Goal: Task Accomplishment & Management: Use online tool/utility

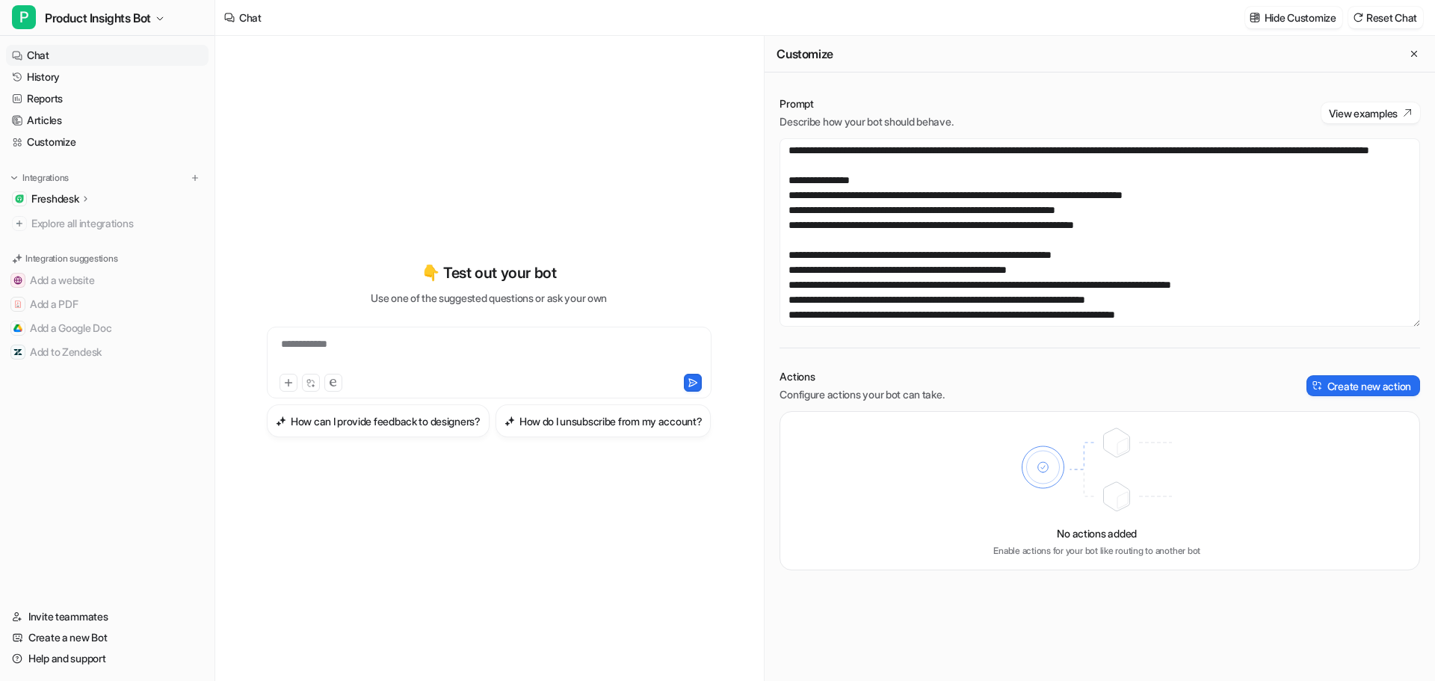
scroll to position [75, 0]
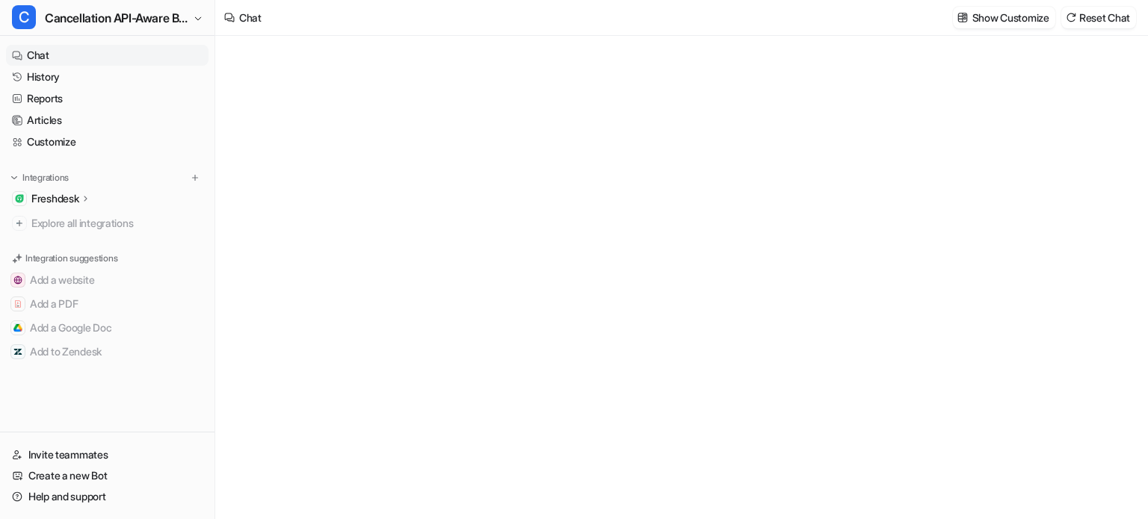
type textarea "**********"
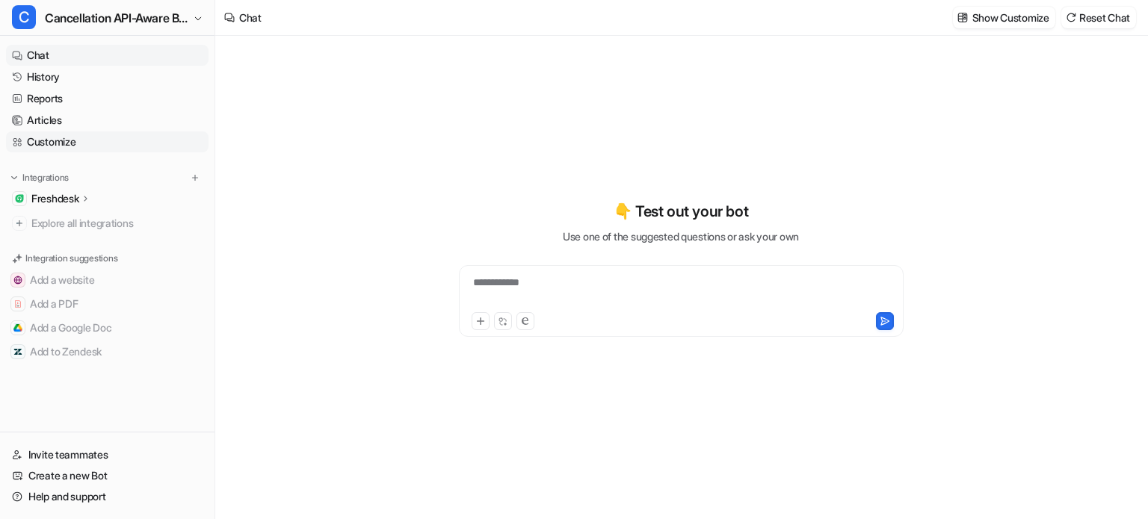
click at [57, 137] on link "Customize" at bounding box center [107, 142] width 203 height 21
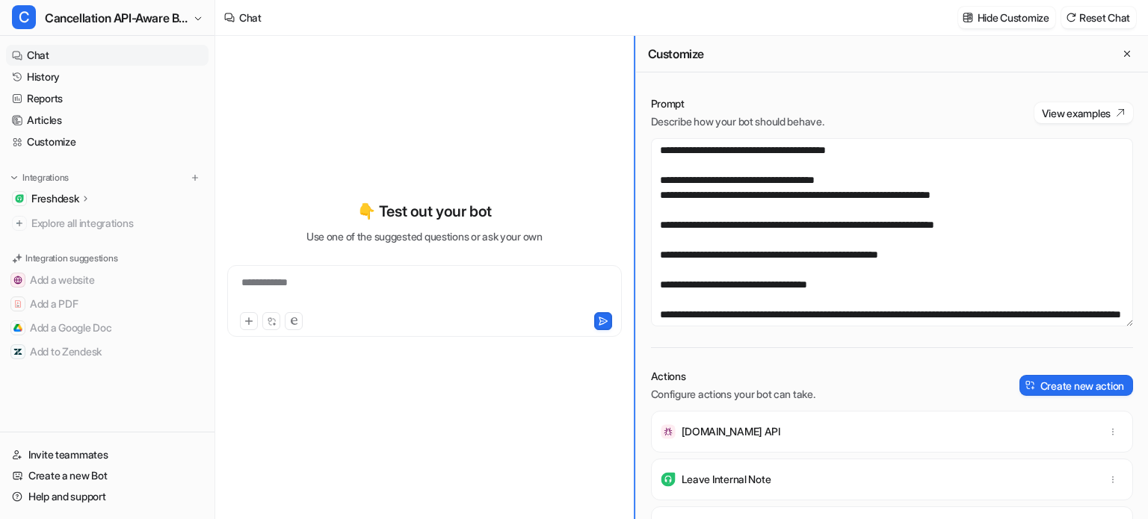
click at [359, 200] on div "**********" at bounding box center [681, 278] width 933 height 484
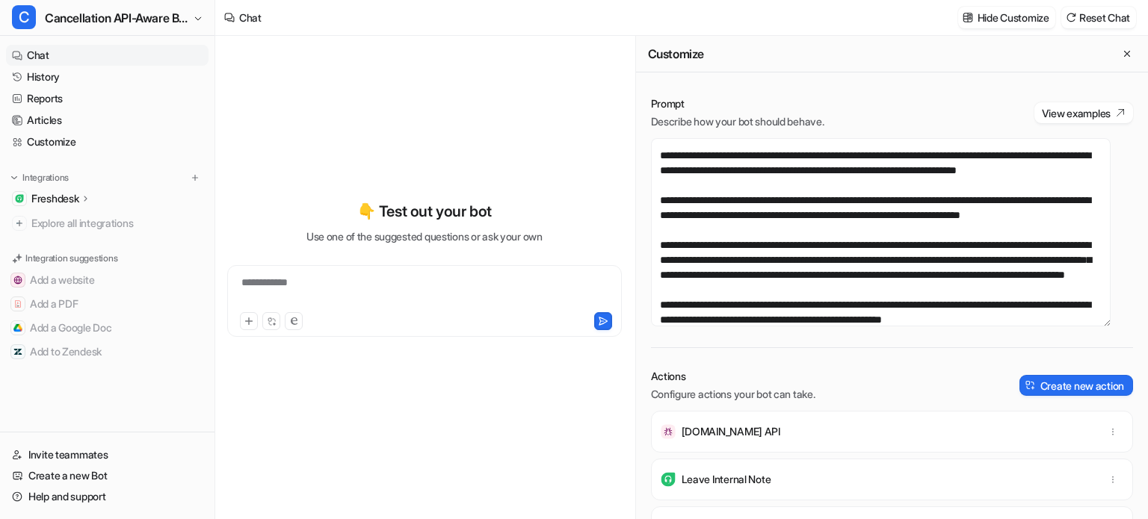
scroll to position [2391, 0]
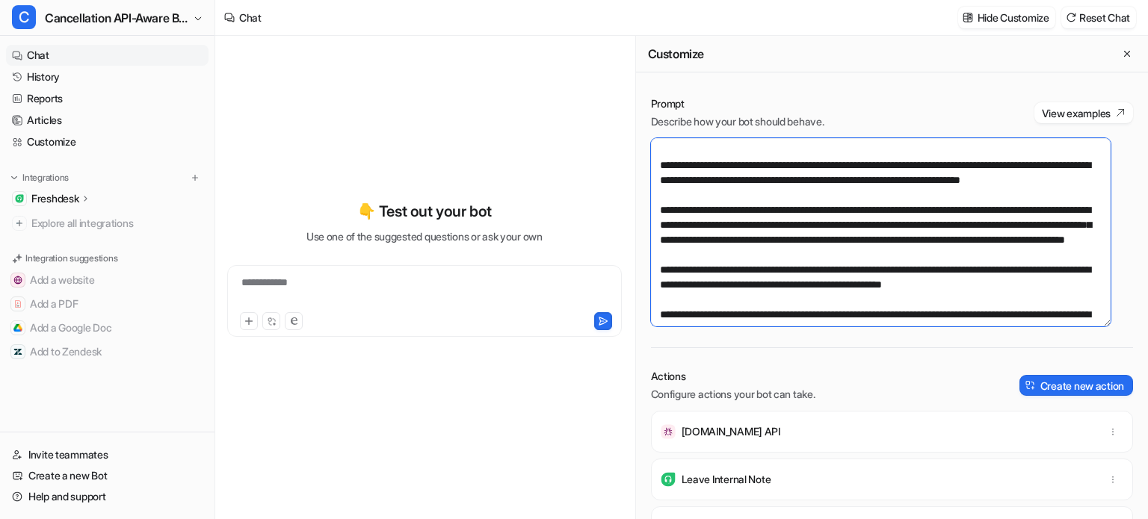
drag, startPoint x: 694, startPoint y: 241, endPoint x: 770, endPoint y: 211, distance: 82.2
click at [770, 211] on textarea at bounding box center [881, 232] width 460 height 188
drag, startPoint x: 762, startPoint y: 280, endPoint x: 778, endPoint y: 273, distance: 18.1
click at [778, 273] on textarea at bounding box center [881, 232] width 460 height 188
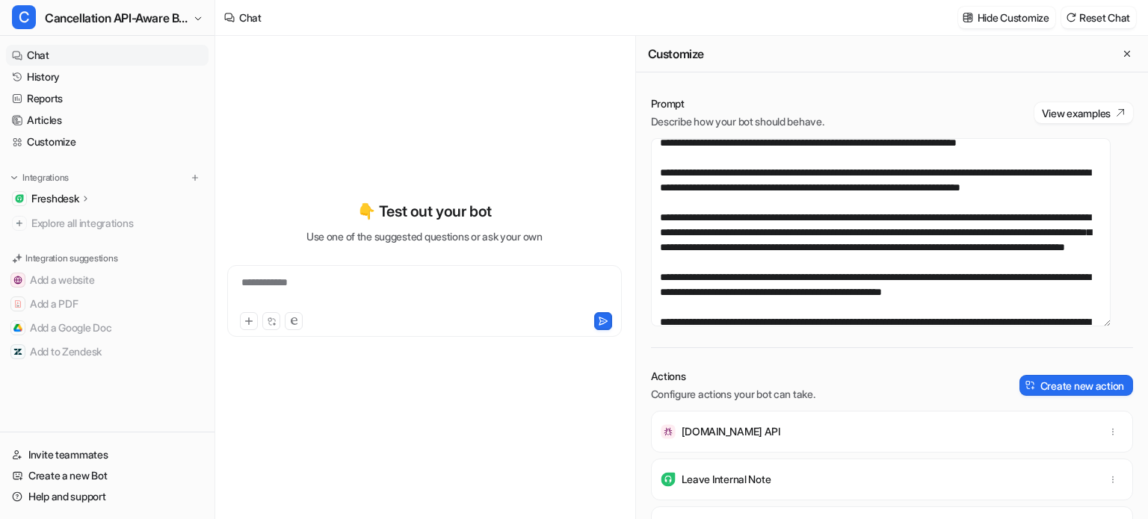
scroll to position [2466, 0]
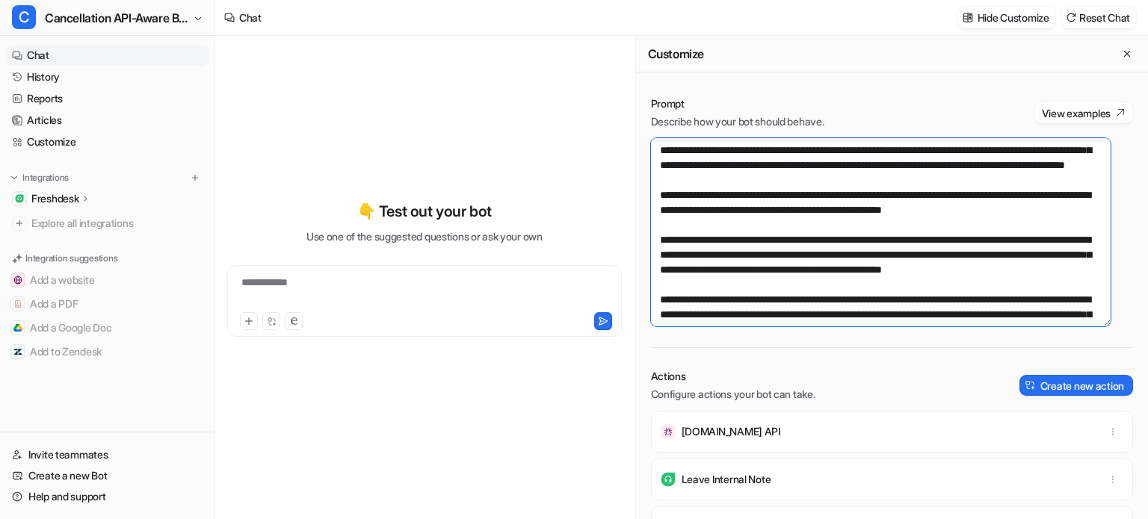
drag, startPoint x: 773, startPoint y: 285, endPoint x: 918, endPoint y: 258, distance: 148.2
click at [918, 258] on textarea at bounding box center [881, 232] width 460 height 188
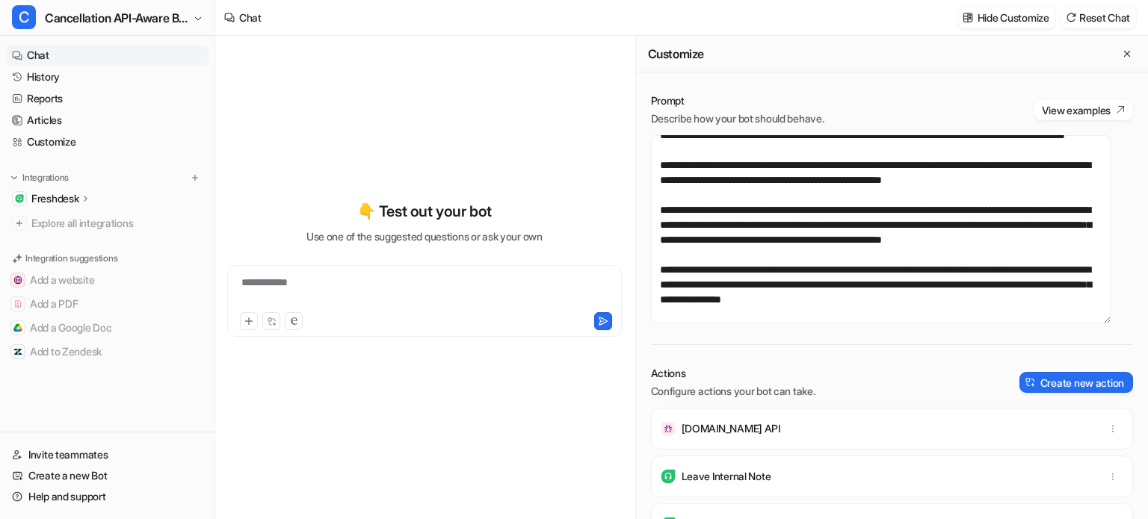
scroll to position [2541, 0]
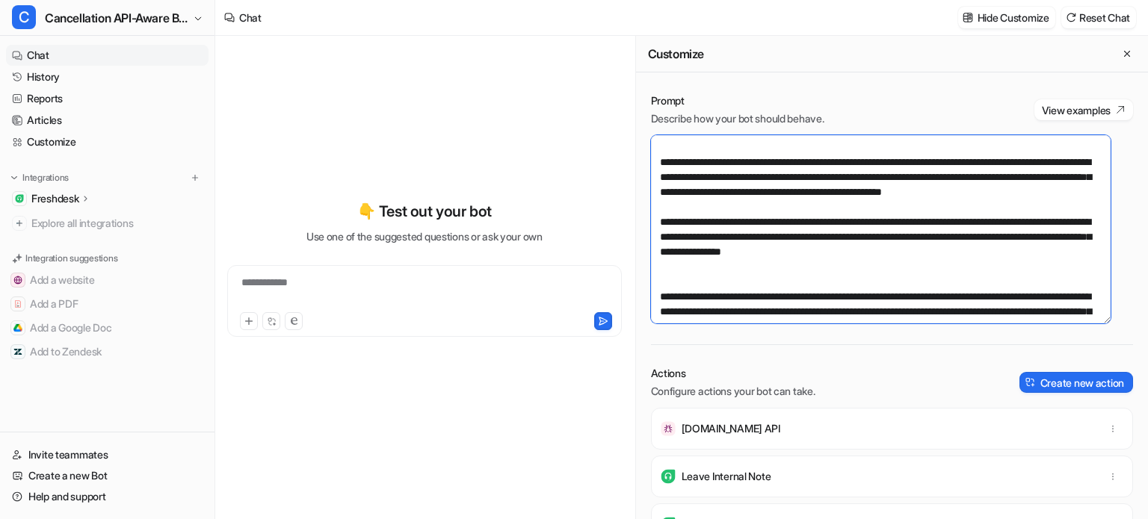
drag, startPoint x: 1028, startPoint y: 283, endPoint x: 855, endPoint y: 232, distance: 180.0
click at [855, 232] on textarea at bounding box center [881, 229] width 460 height 188
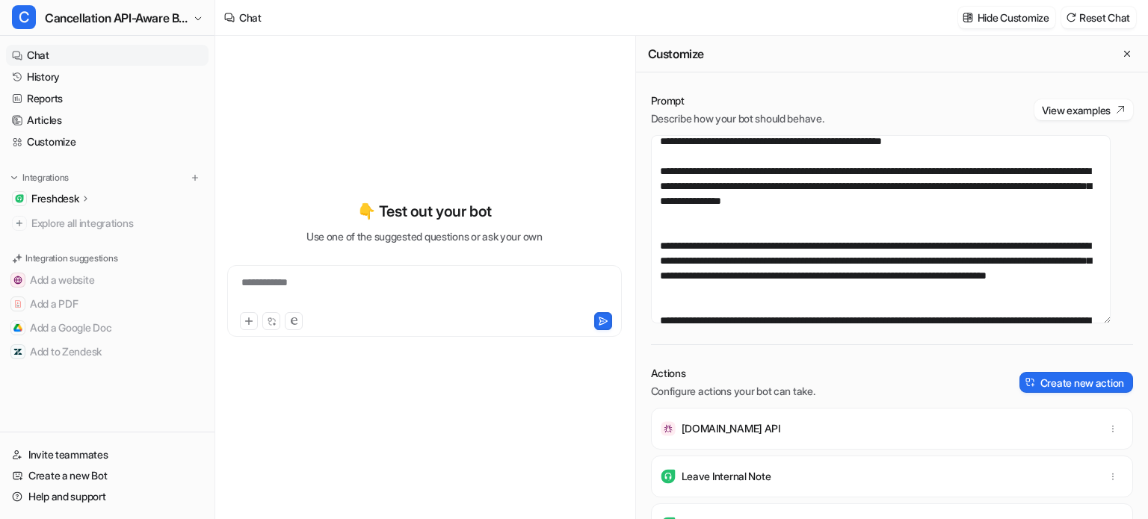
scroll to position [2616, 0]
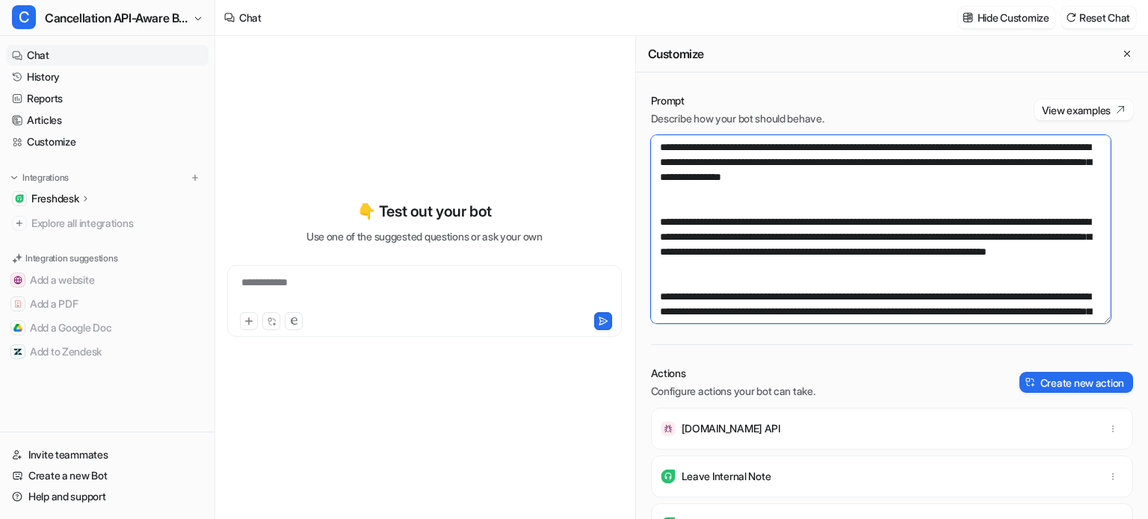
drag, startPoint x: 1075, startPoint y: 252, endPoint x: 794, endPoint y: 232, distance: 282.4
click at [794, 232] on textarea at bounding box center [881, 229] width 460 height 188
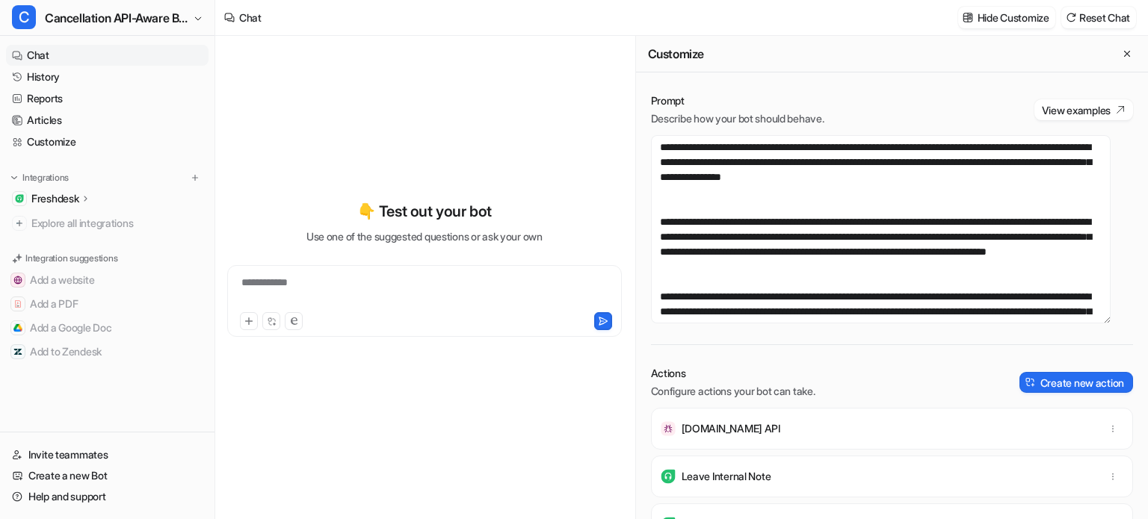
scroll to position [2690, 0]
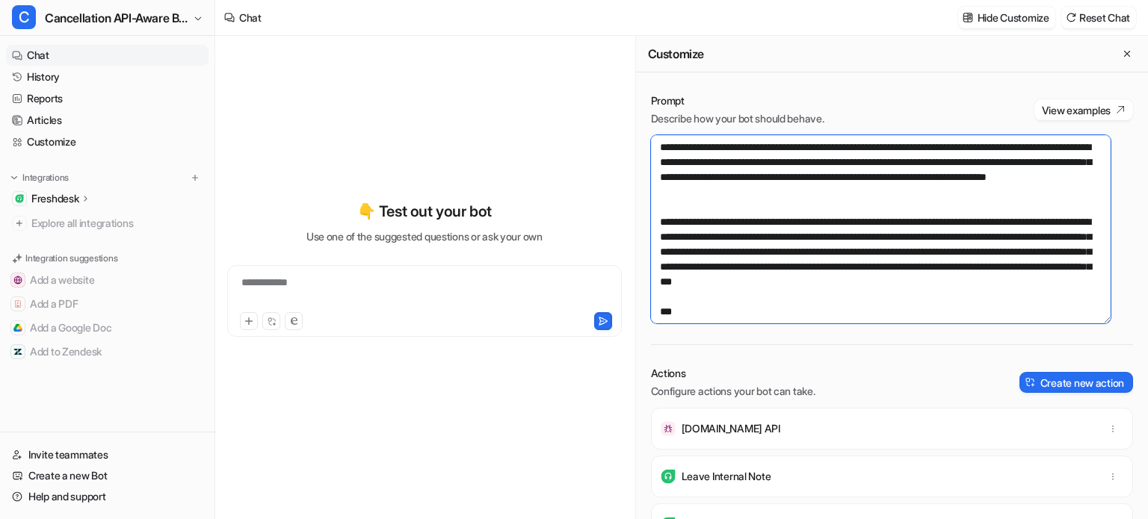
drag, startPoint x: 810, startPoint y: 253, endPoint x: 763, endPoint y: 206, distance: 67.1
click at [763, 206] on textarea at bounding box center [881, 229] width 460 height 188
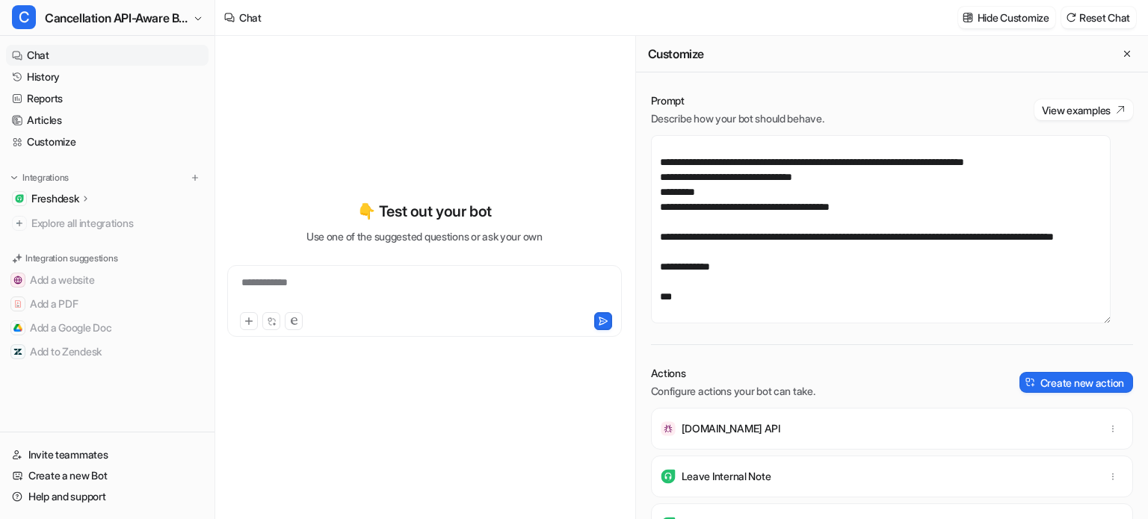
scroll to position [3737, 0]
